Goal: Navigation & Orientation: Find specific page/section

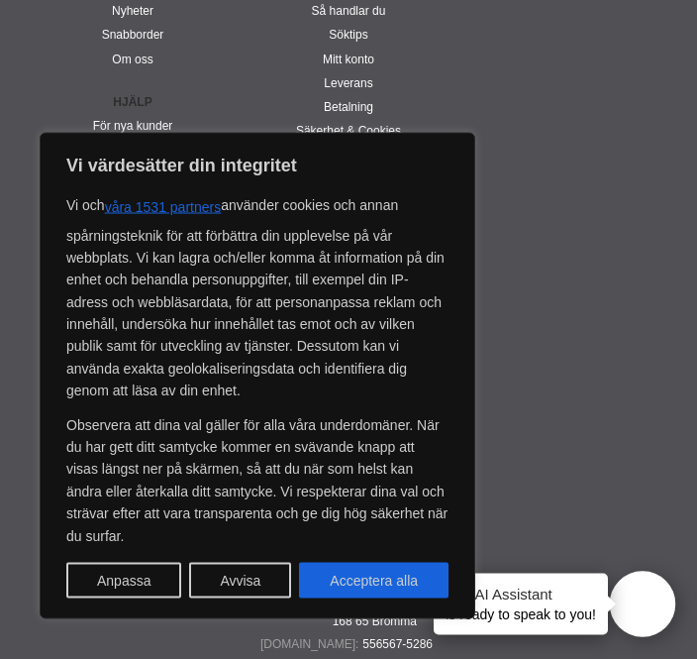
scroll to position [4794, 0]
